Goal: Information Seeking & Learning: Learn about a topic

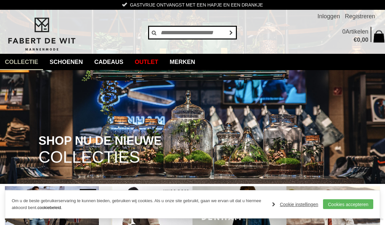
click at [189, 30] on input "text" at bounding box center [192, 32] width 88 height 13
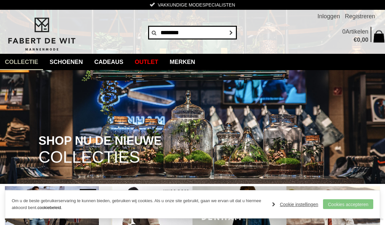
type input "********"
click at [351, 201] on link "Cookies accepteren" at bounding box center [348, 204] width 50 height 10
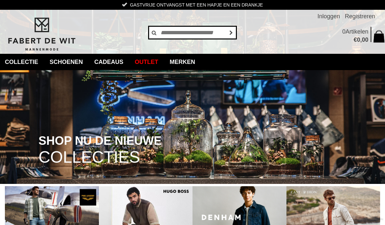
click at [173, 32] on input "text" at bounding box center [192, 32] width 88 height 13
type input "****"
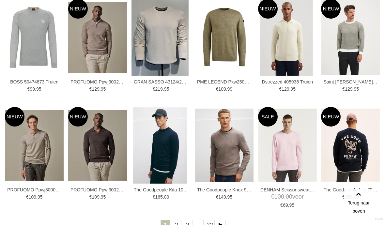
scroll to position [178, 0]
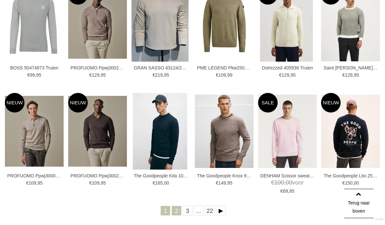
click at [178, 213] on link "2" at bounding box center [177, 211] width 10 height 10
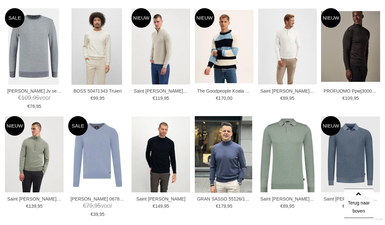
scroll to position [155, 0]
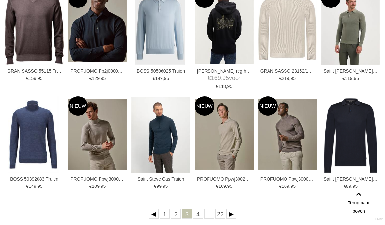
scroll to position [175, 0]
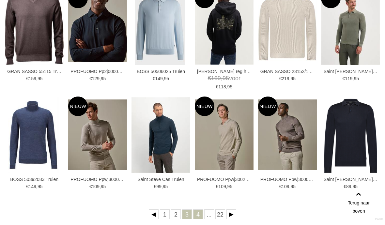
click at [202, 215] on link "4" at bounding box center [198, 214] width 10 height 10
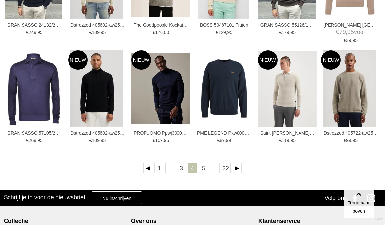
scroll to position [226, 0]
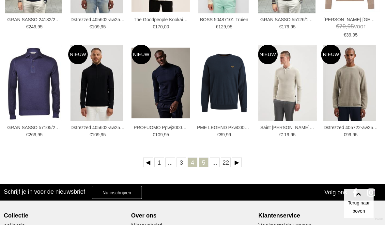
click at [207, 165] on link "5" at bounding box center [204, 163] width 10 height 10
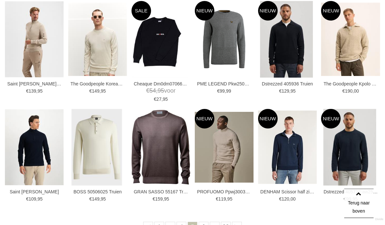
scroll to position [162, 0]
click at [207, 225] on link "6" at bounding box center [204, 227] width 10 height 10
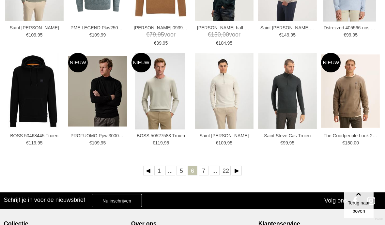
scroll to position [227, 0]
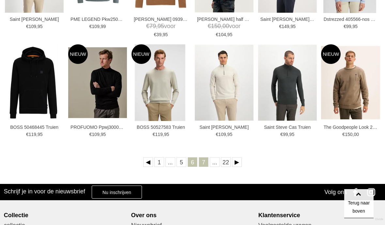
click at [204, 166] on link "7" at bounding box center [204, 162] width 10 height 10
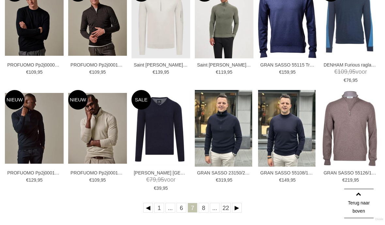
scroll to position [191, 0]
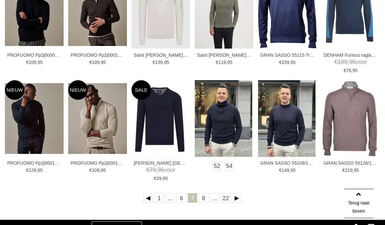
click at [229, 129] on img at bounding box center [223, 118] width 57 height 77
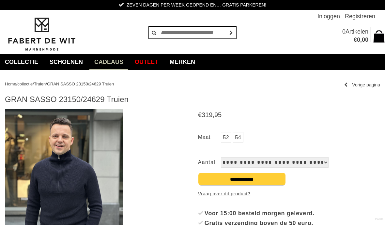
click at [119, 62] on link "Cadeaus" at bounding box center [108, 62] width 39 height 16
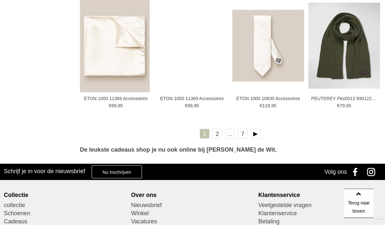
scroll to position [1152, 0]
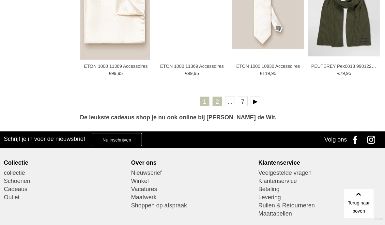
click at [218, 103] on link "2" at bounding box center [217, 102] width 10 height 10
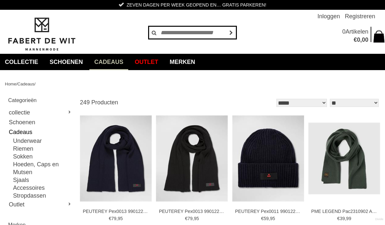
click at [174, 33] on input "text" at bounding box center [192, 32] width 88 height 13
type input "********"
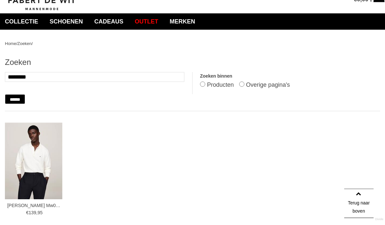
scroll to position [40, 0]
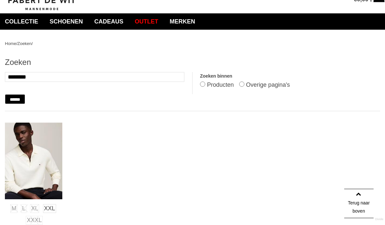
click at [34, 161] on img at bounding box center [33, 161] width 57 height 77
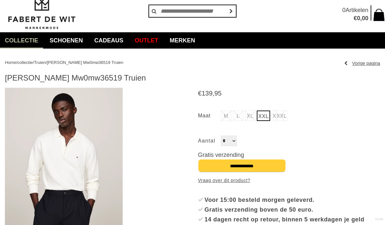
scroll to position [22, 0]
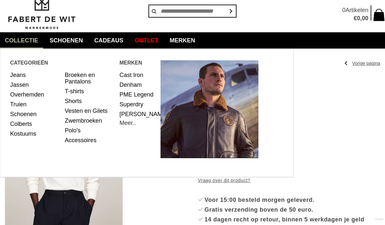
click at [131, 126] on link "Meer.." at bounding box center [127, 123] width 16 height 7
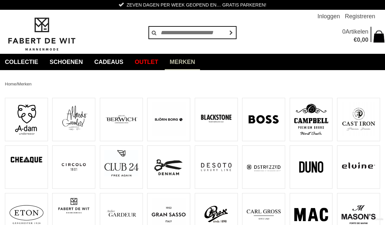
click at [119, 123] on img at bounding box center [121, 119] width 34 height 34
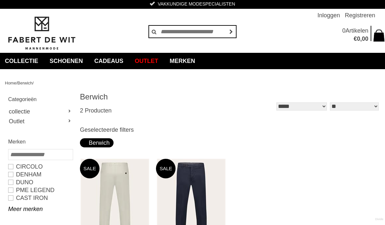
scroll to position [0, 0]
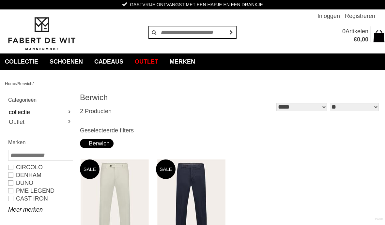
click at [31, 113] on link "collectie" at bounding box center [40, 112] width 64 height 10
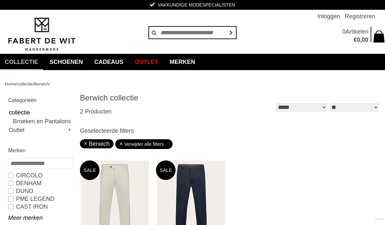
click at [29, 61] on link "collectie" at bounding box center [21, 62] width 43 height 16
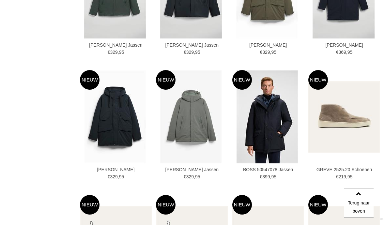
scroll to position [550, 0]
